Goal: Find specific page/section: Find specific page/section

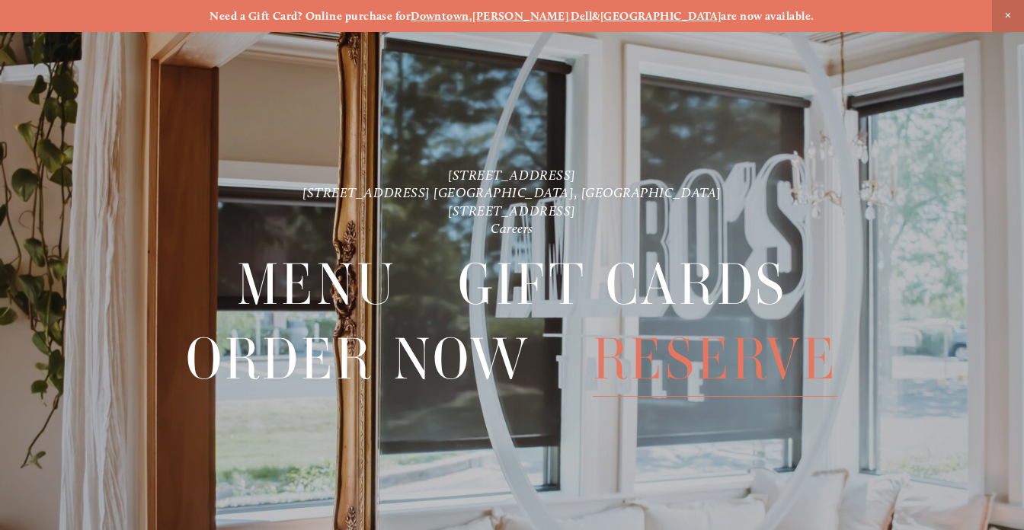
scroll to position [32, 0]
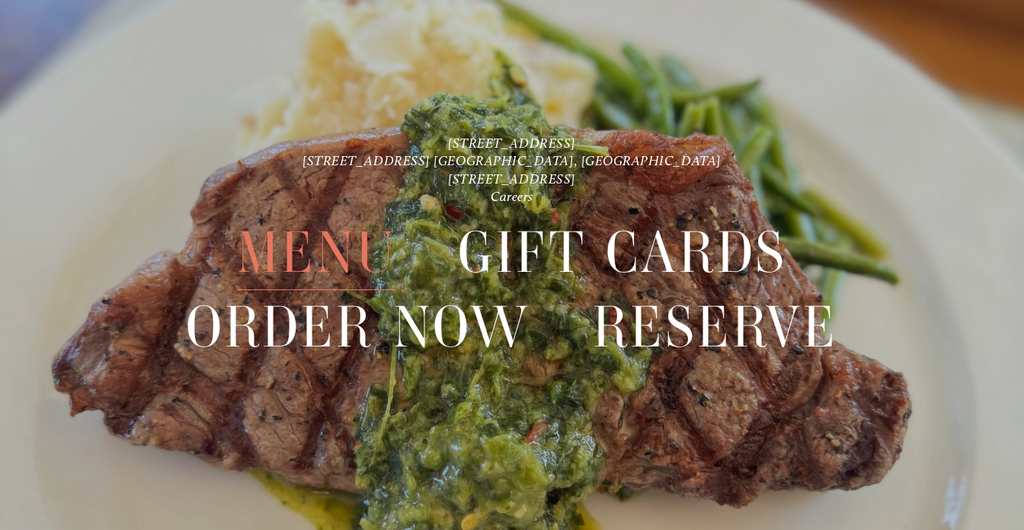
click at [345, 257] on span "Menu" at bounding box center [317, 253] width 160 height 75
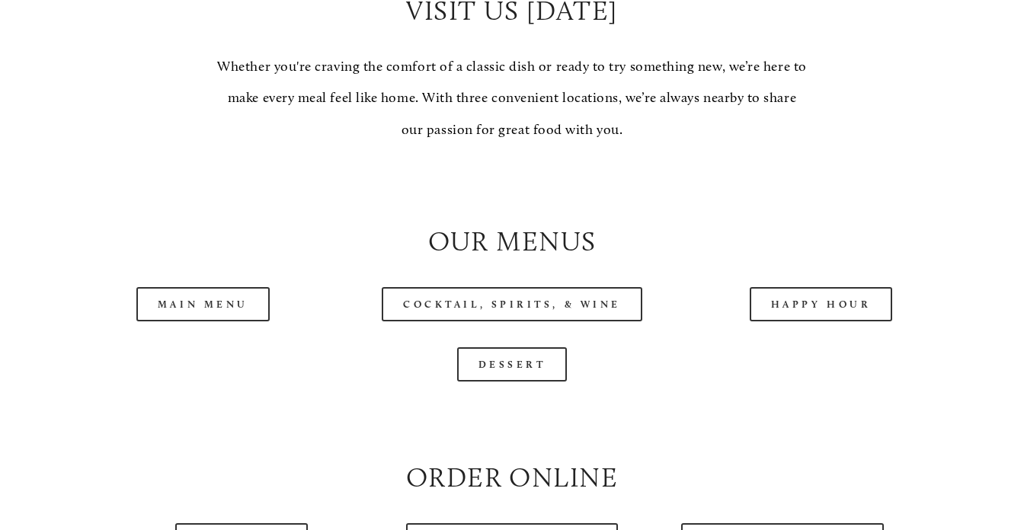
scroll to position [1319, 0]
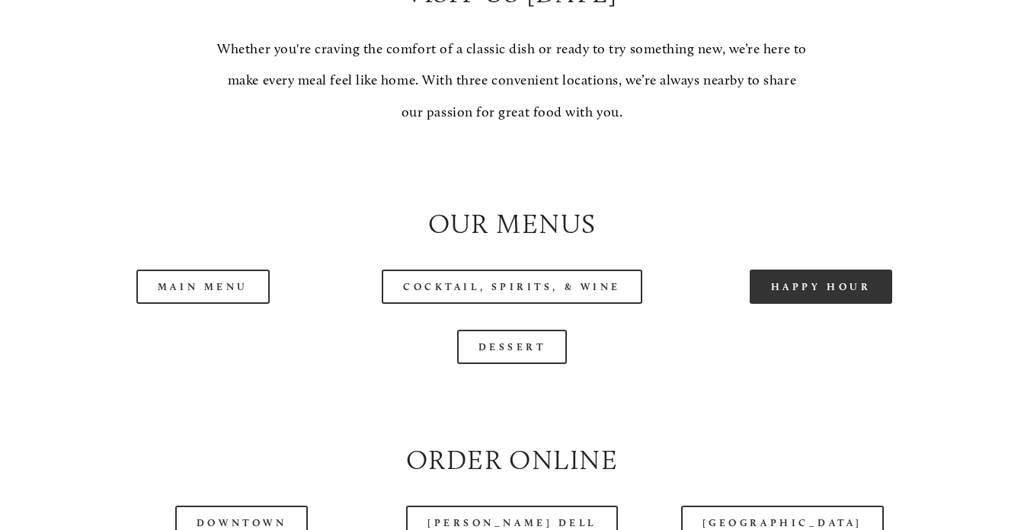
click at [819, 294] on link "Happy Hour" at bounding box center [821, 287] width 143 height 34
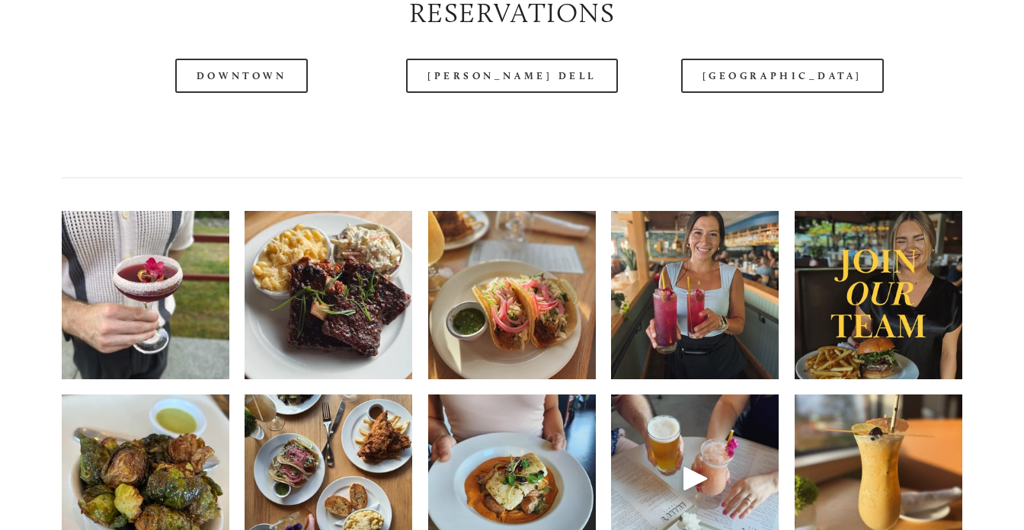
scroll to position [1942, 0]
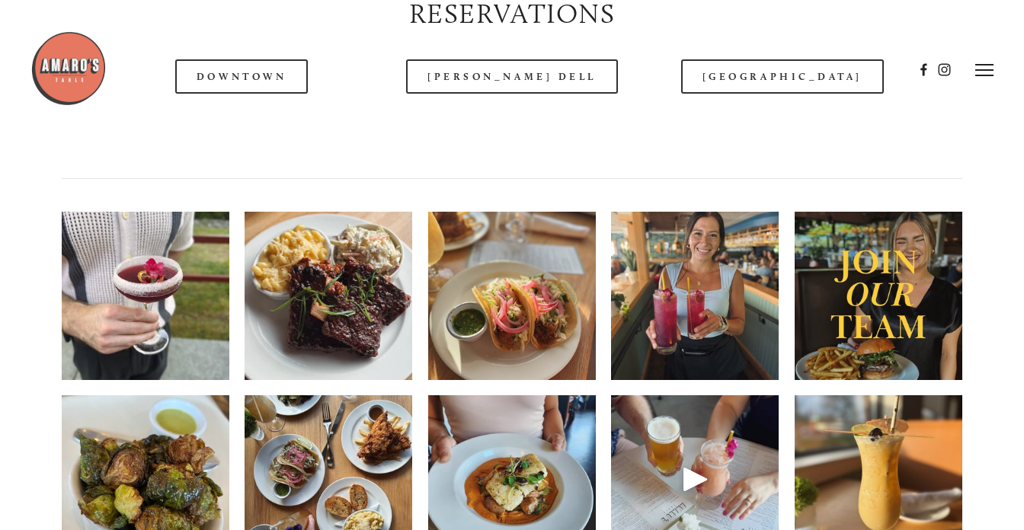
click at [253, 84] on div at bounding box center [471, 69] width 883 height 79
click at [234, 82] on div at bounding box center [471, 69] width 883 height 79
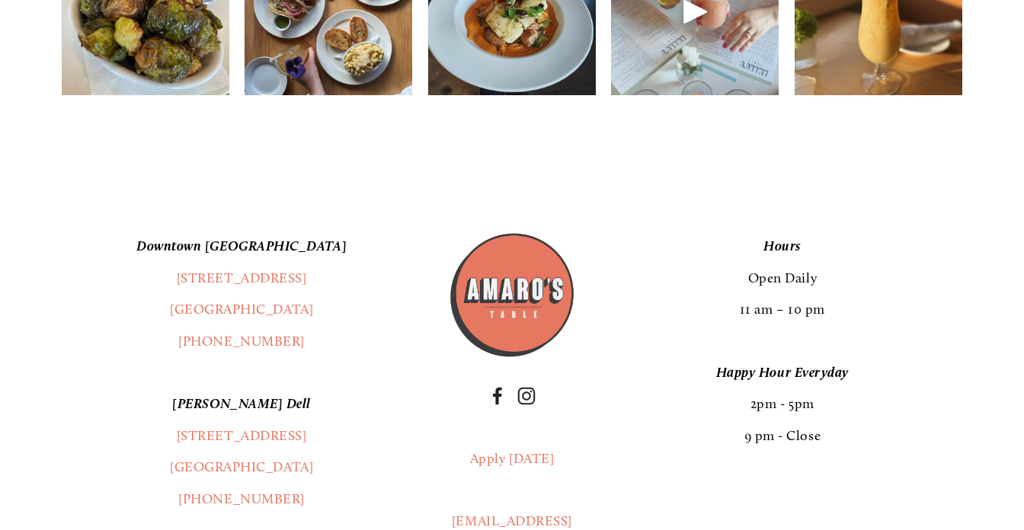
scroll to position [2438, 0]
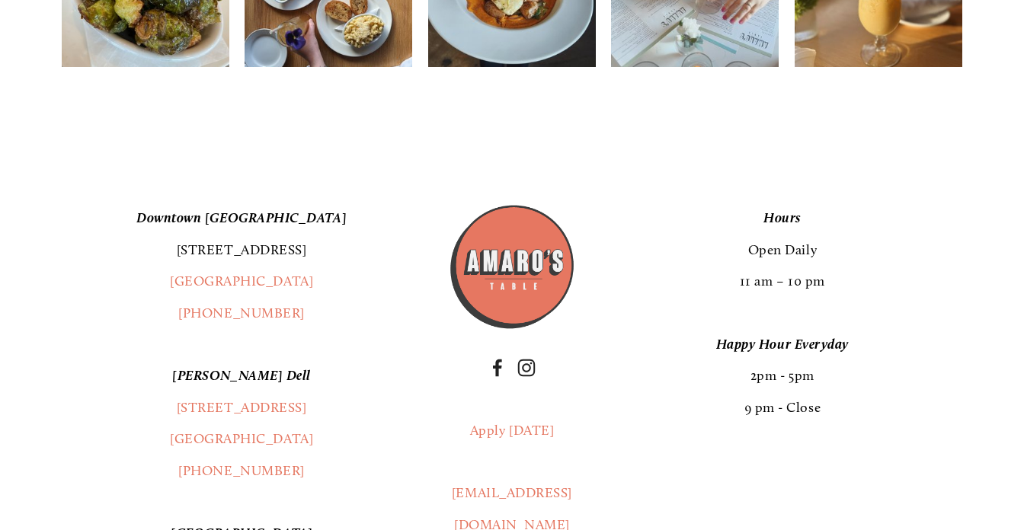
click at [181, 258] on link "[STREET_ADDRESS]" at bounding box center [242, 250] width 130 height 17
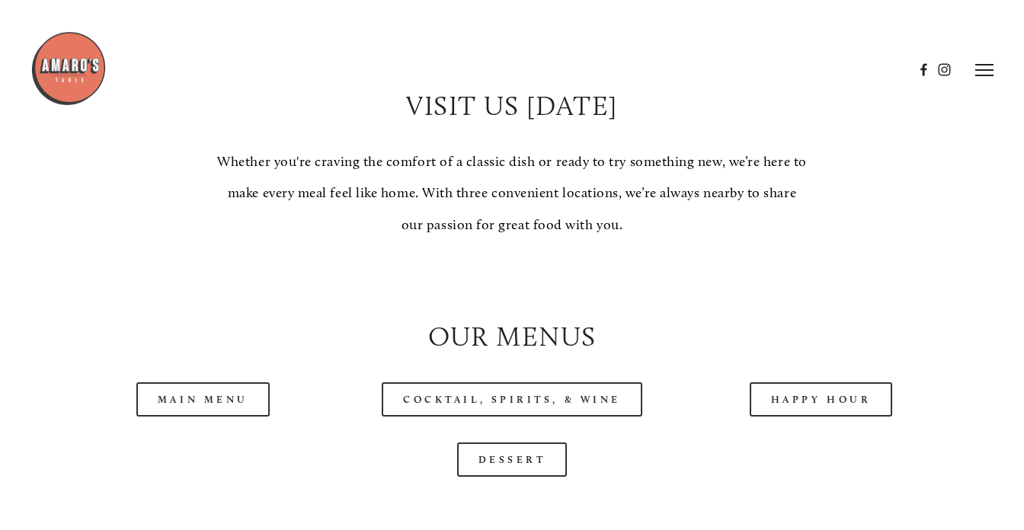
scroll to position [0, 0]
